Goal: Information Seeking & Learning: Learn about a topic

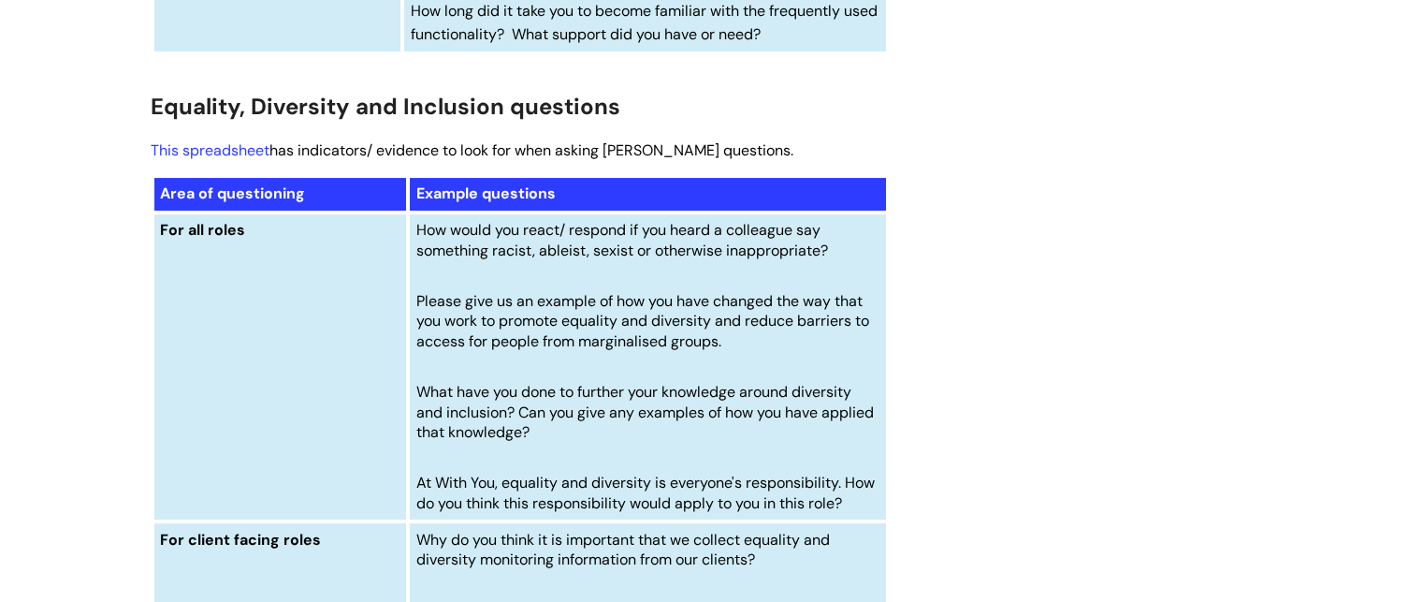
scroll to position [6923, 0]
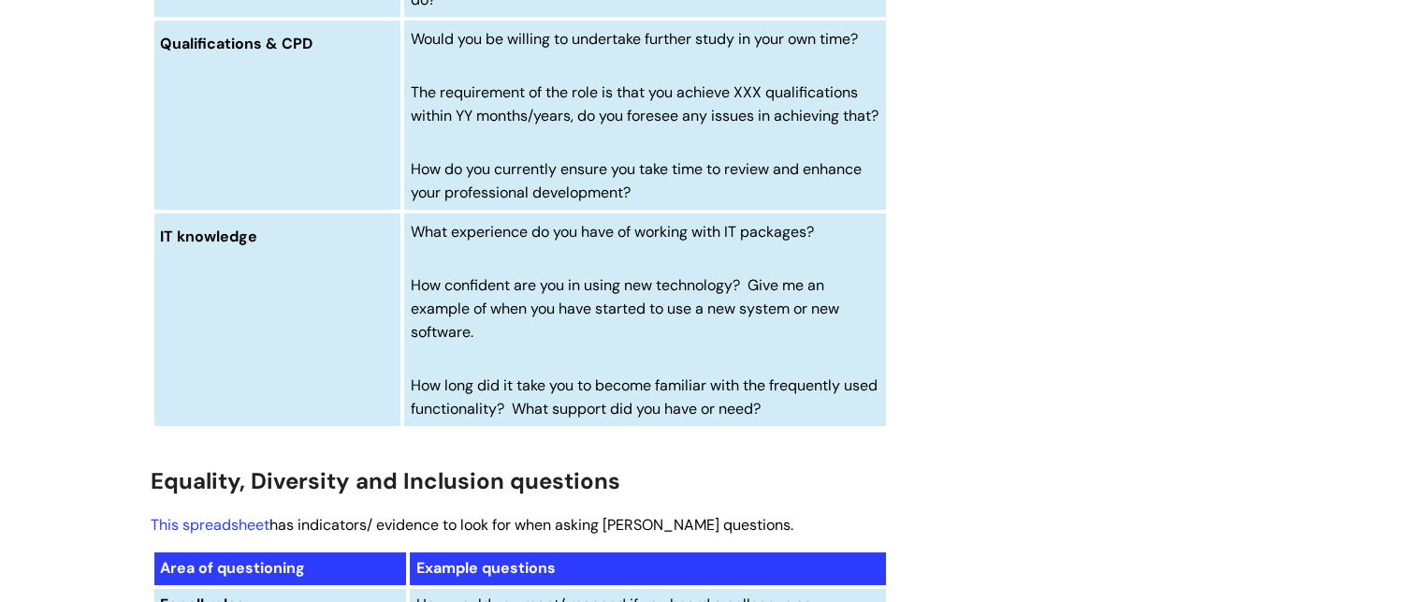
drag, startPoint x: 411, startPoint y: 281, endPoint x: 680, endPoint y: 293, distance: 269.7
click at [680, 293] on td "What experience do you have of working with IT packages? How confident are you …" at bounding box center [644, 319] width 485 height 216
copy span
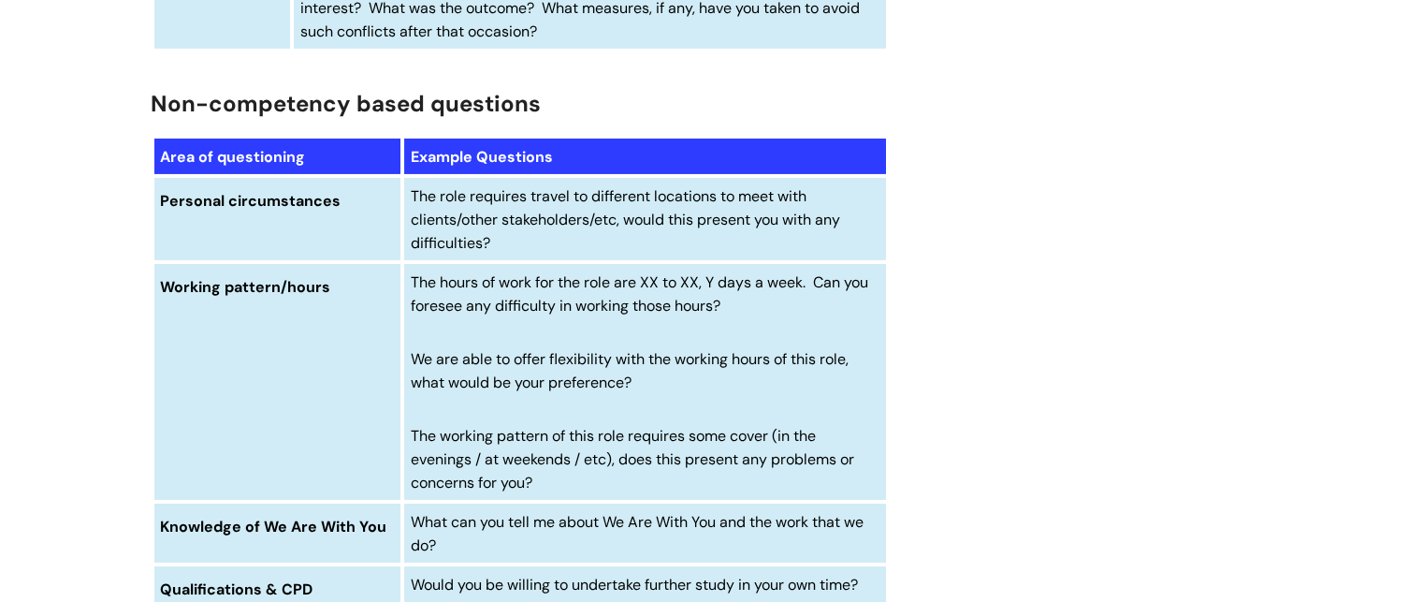
scroll to position [6361, 0]
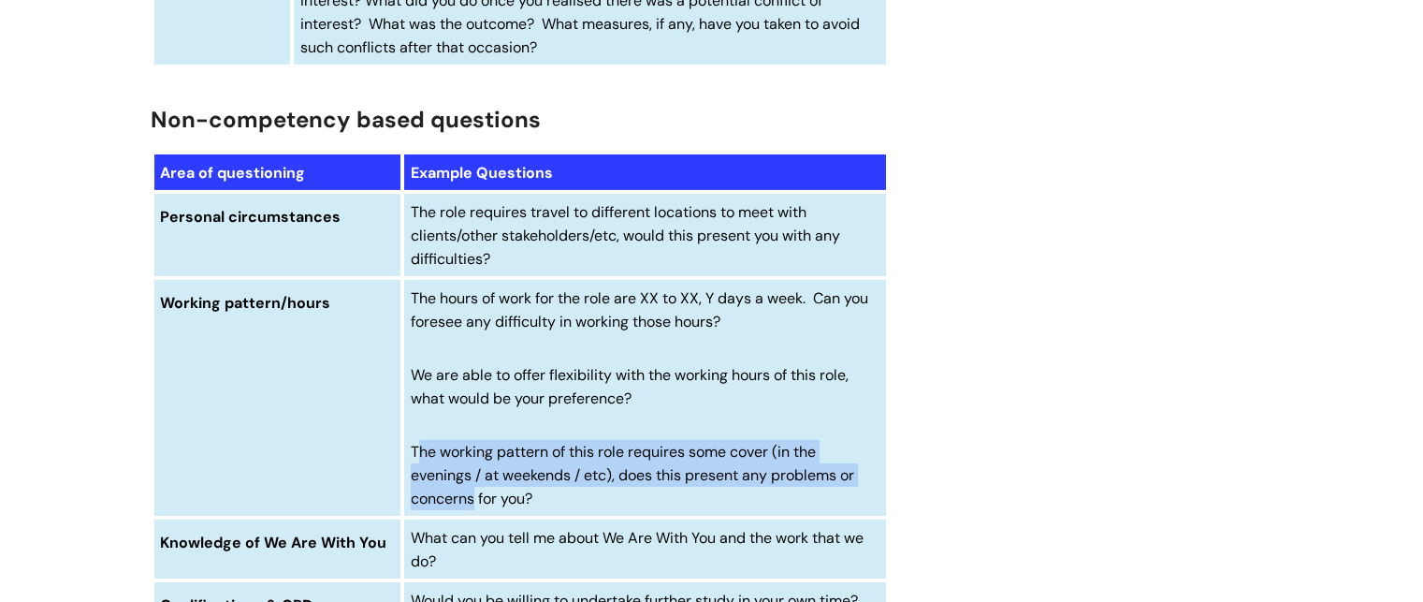
drag, startPoint x: 414, startPoint y: 476, endPoint x: 471, endPoint y: 528, distance: 76.8
click at [471, 508] on span "The working pattern of this role requires some cover (in the evenings / at week…" at bounding box center [632, 475] width 443 height 66
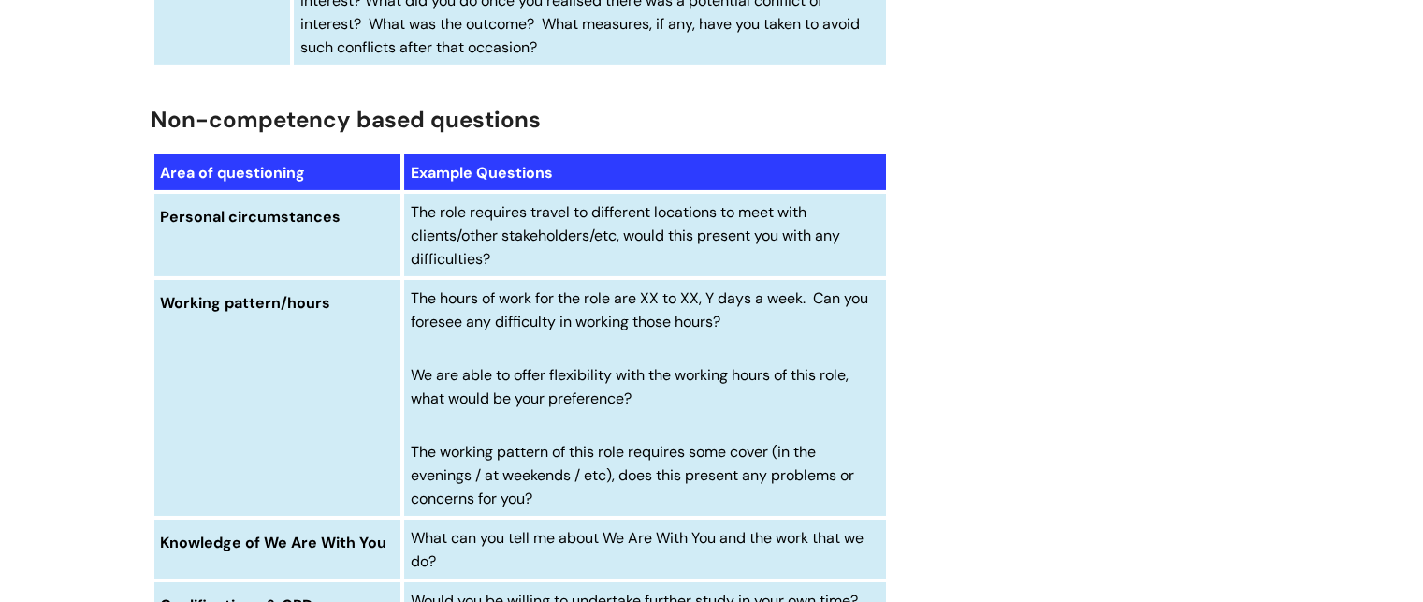
click at [407, 468] on td "The hours of work for the role are XX to XX, Y days a week. Can you foresee any…" at bounding box center [644, 397] width 485 height 239
drag, startPoint x: 412, startPoint y: 473, endPoint x: 547, endPoint y: 527, distance: 145.8
click at [547, 509] on p "The working pattern of this role requires some cover (in the evenings / at week…" at bounding box center [645, 474] width 469 height 69
copy span "The working pattern of this role requires some cover (in the evenings / at week…"
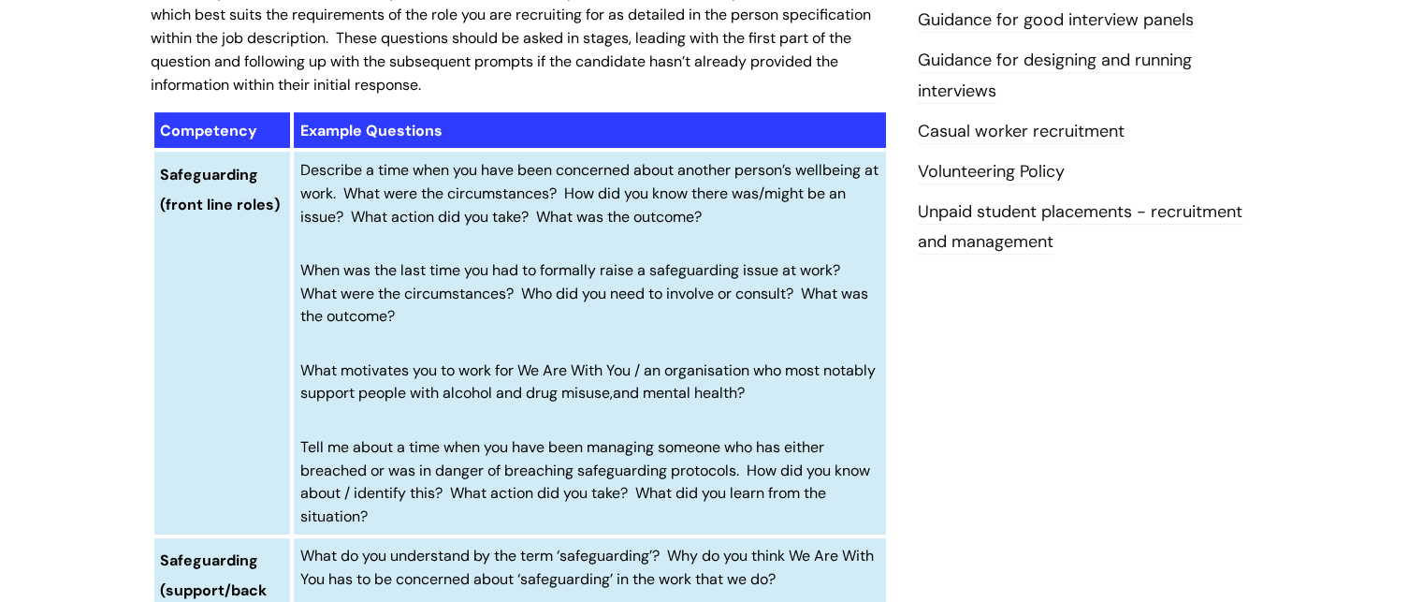
scroll to position [561, 0]
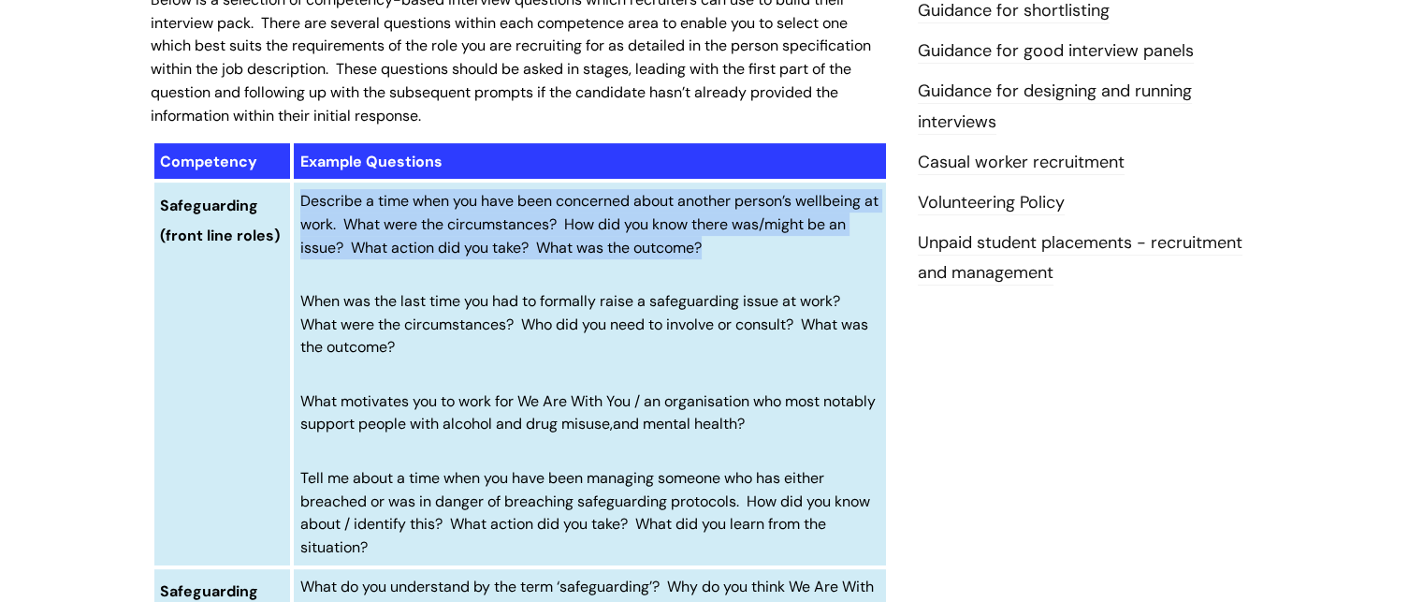
drag, startPoint x: 300, startPoint y: 198, endPoint x: 742, endPoint y: 240, distance: 443.6
click at [742, 240] on p "Describe a time when you have been concerned about another person’s wellbeing a…" at bounding box center [589, 223] width 579 height 69
copy span "Describe a time when you have been concerned about another person’s wellbeing a…"
